Goal: Task Accomplishment & Management: Manage account settings

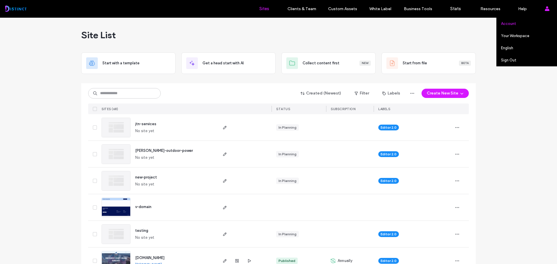
click at [508, 25] on label "Account" at bounding box center [508, 23] width 15 height 4
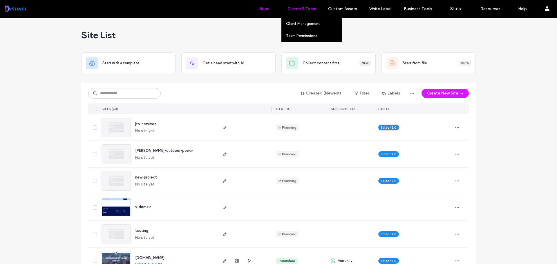
click at [293, 10] on label "Clients & Team" at bounding box center [301, 8] width 29 height 5
click at [301, 24] on label "Client Management" at bounding box center [303, 23] width 34 height 4
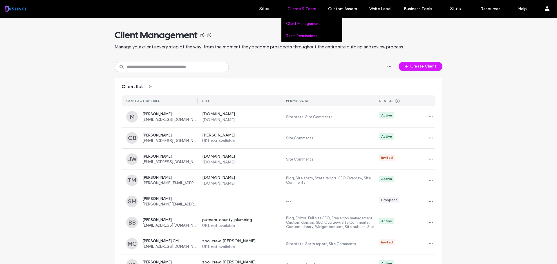
click at [305, 35] on label "Team Permissions" at bounding box center [301, 36] width 31 height 4
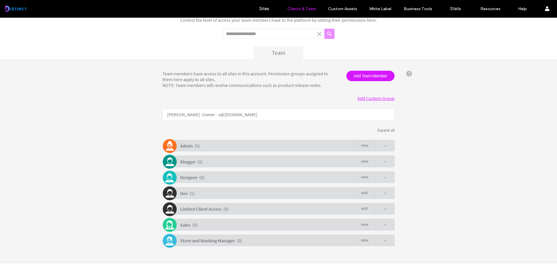
scroll to position [42, 0]
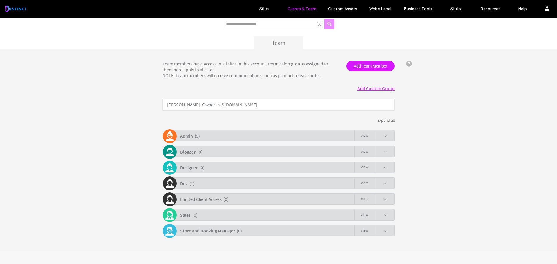
click at [385, 136] on span at bounding box center [384, 136] width 3 height 3
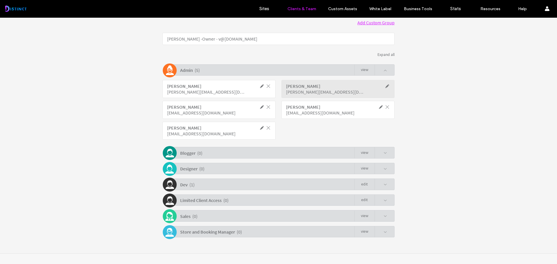
scroll to position [109, 0]
click at [378, 186] on span at bounding box center [380, 183] width 12 height 11
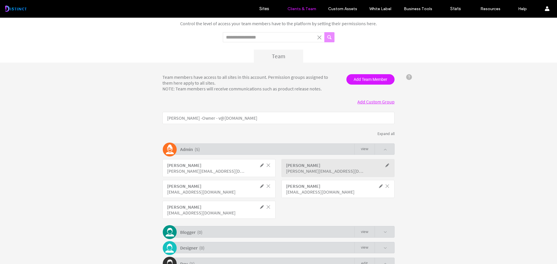
scroll to position [0, 0]
